Goal: Find specific page/section: Find specific page/section

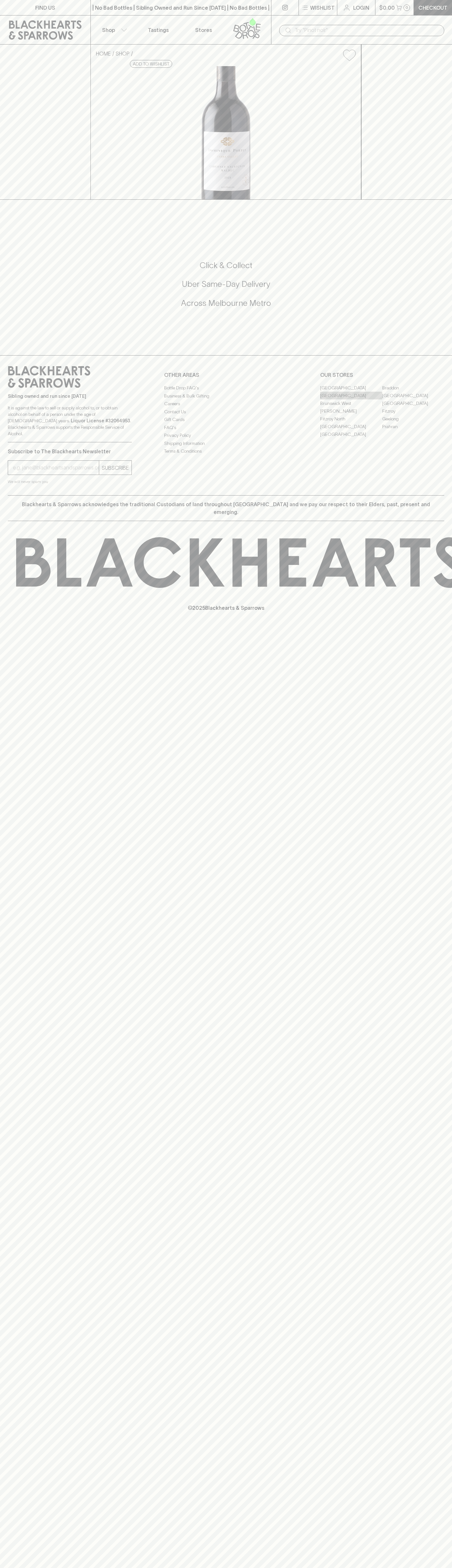
click at [351, 399] on link "[GEOGRAPHIC_DATA]" at bounding box center [351, 395] width 62 height 8
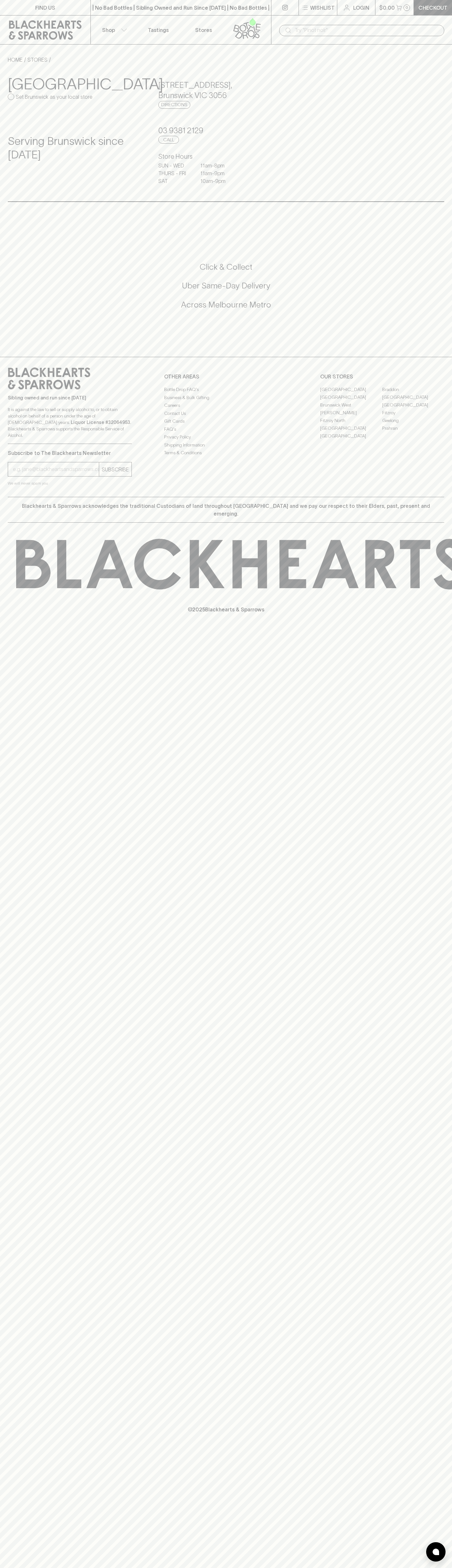
click at [345, 18] on div "​" at bounding box center [361, 30] width 181 height 29
click at [446, 1368] on div "FIND US | No Bad Bottles | Sibling Owned and Run Since 2006 | No Bad Bottles | …" at bounding box center [226, 784] width 452 height 1568
click at [191, 1567] on html "FIND US | No Bad Bottles | Sibling Owned and Run Since 2006 | No Bad Bottles | …" at bounding box center [226, 784] width 452 height 1568
click at [31, 1527] on div "FIND US | No Bad Bottles | Sibling Owned and Run Since 2006 | No Bad Bottles | …" at bounding box center [226, 784] width 452 height 1568
